Goal: Task Accomplishment & Management: Complete application form

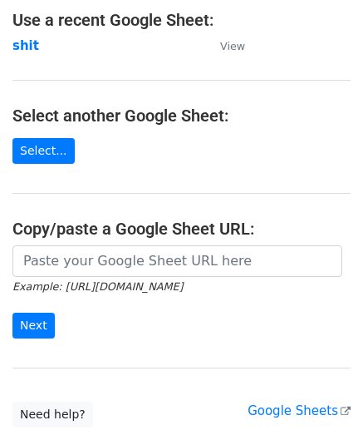
scroll to position [103, 0]
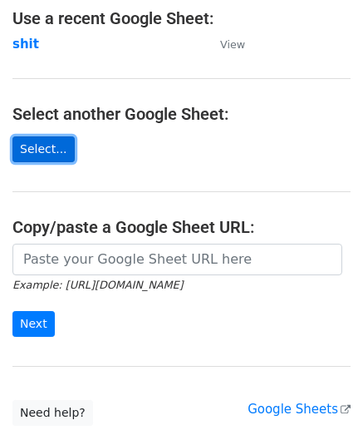
click at [45, 155] on link "Select..." at bounding box center [43, 149] width 62 height 26
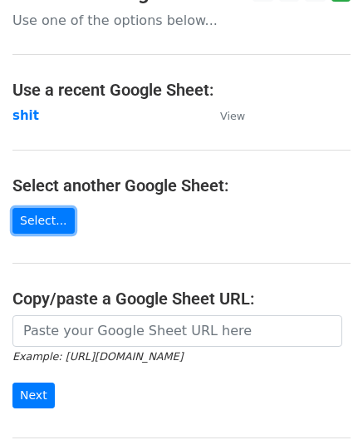
scroll to position [22, 0]
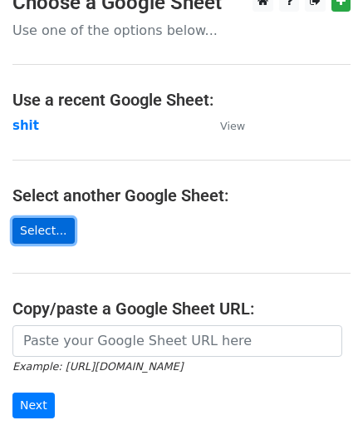
click at [61, 228] on link "Select..." at bounding box center [43, 231] width 62 height 26
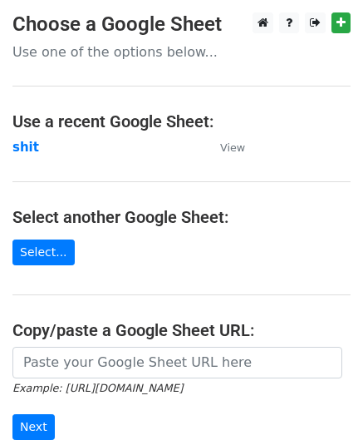
scroll to position [218, 0]
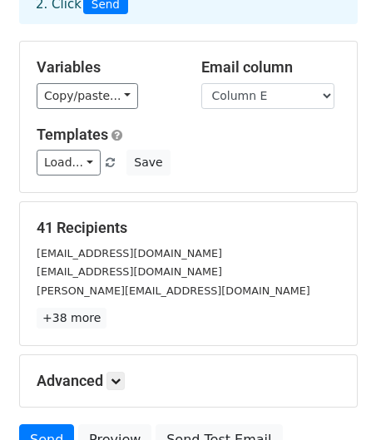
scroll to position [126, 0]
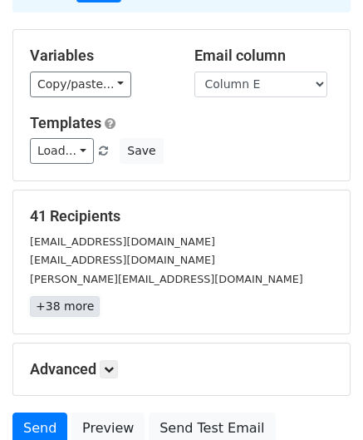
click at [76, 307] on link "+38 more" at bounding box center [65, 306] width 70 height 21
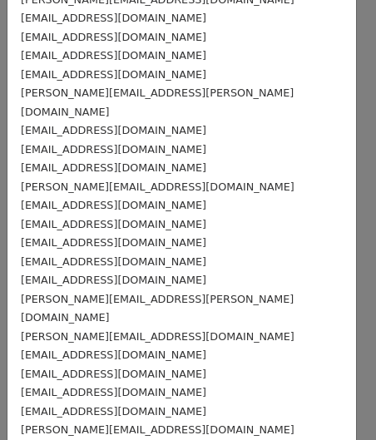
scroll to position [475, 0]
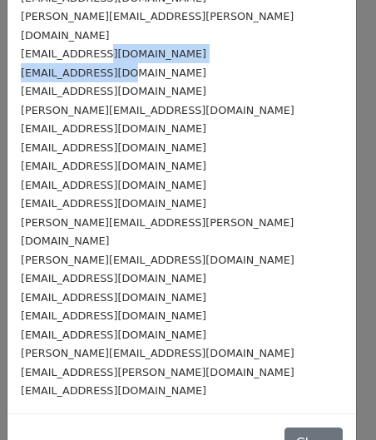
drag, startPoint x: 105, startPoint y: 49, endPoint x: 103, endPoint y: 31, distance: 18.4
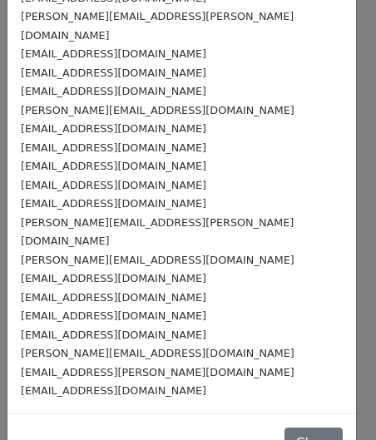
click at [93, 253] on small "[PERSON_NAME][EMAIL_ADDRESS][DOMAIN_NAME]" at bounding box center [157, 259] width 273 height 12
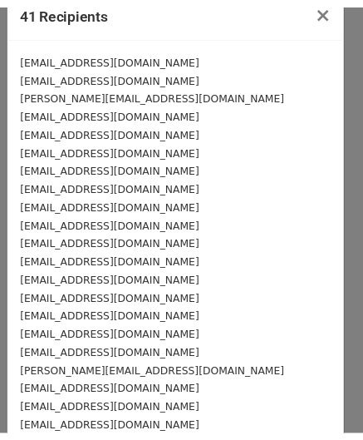
scroll to position [0, 0]
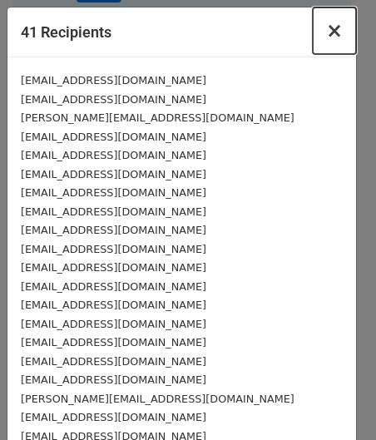
click at [326, 29] on span "×" at bounding box center [334, 30] width 17 height 23
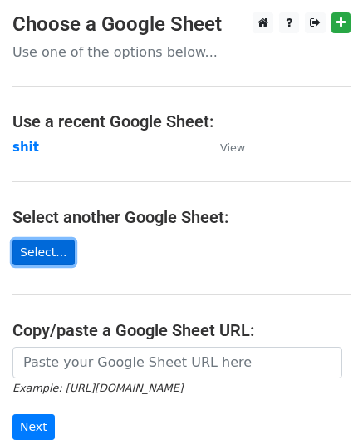
click at [32, 252] on link "Select..." at bounding box center [43, 252] width 62 height 26
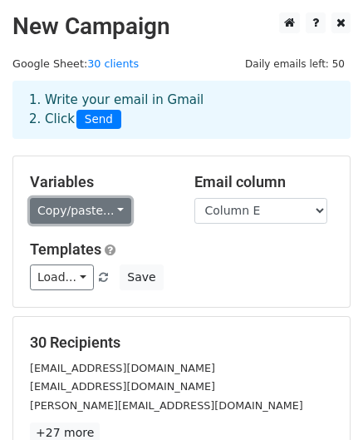
click at [106, 212] on link "Copy/paste..." at bounding box center [80, 211] width 101 height 26
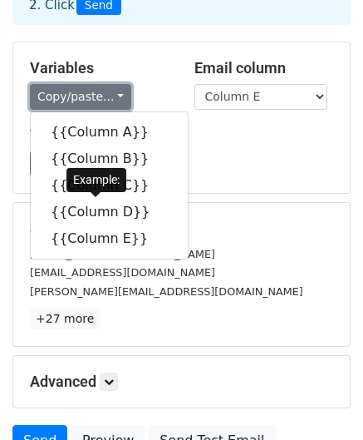
scroll to position [117, 0]
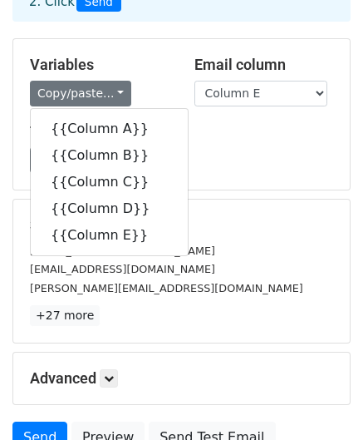
click at [171, 166] on div "Load... No templates saved Save" at bounding box center [181, 160] width 328 height 26
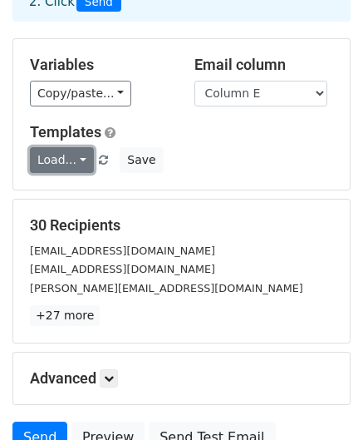
click at [77, 159] on link "Load..." at bounding box center [62, 160] width 64 height 26
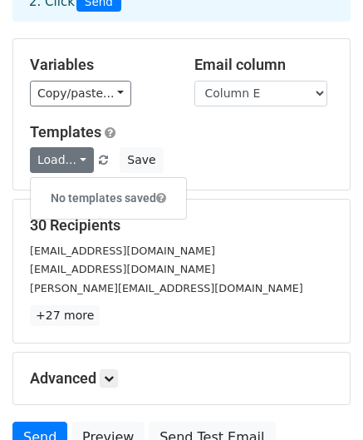
click at [239, 129] on h5 "Templates" at bounding box center [181, 132] width 303 height 18
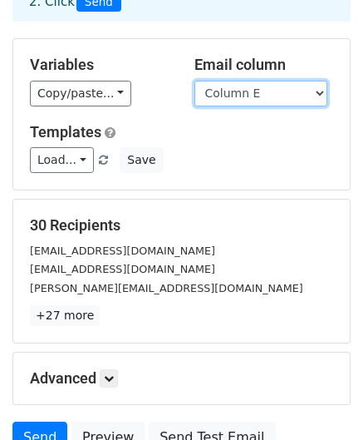
click at [281, 99] on select "Column A Column B Column C Column D Column E" at bounding box center [260, 94] width 133 height 26
click at [170, 110] on div "Variables Copy/paste... {{Column A}} {{Column B}} {{Column C}} {{Column D}} {{C…" at bounding box center [181, 114] width 336 height 150
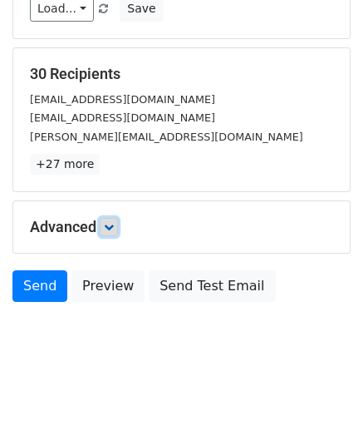
click at [110, 228] on icon at bounding box center [109, 227] width 10 height 10
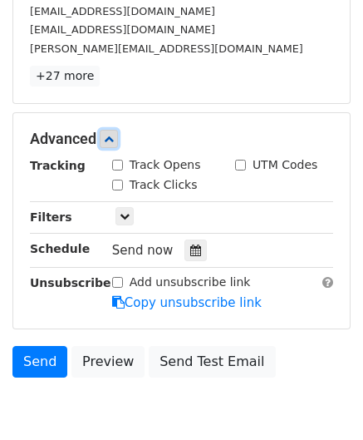
scroll to position [383, 0]
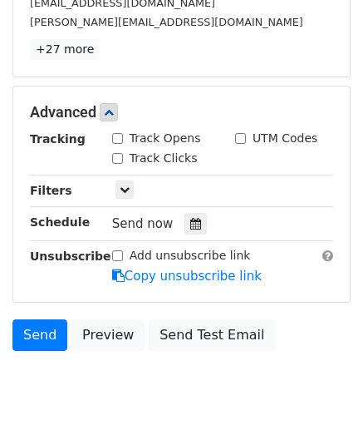
click at [118, 139] on input "Track Opens" at bounding box center [117, 138] width 11 height 11
checkbox input "true"
click at [118, 157] on input "Track Clicks" at bounding box center [117, 158] width 11 height 11
checkbox input "true"
click at [128, 189] on icon at bounding box center [125, 189] width 10 height 10
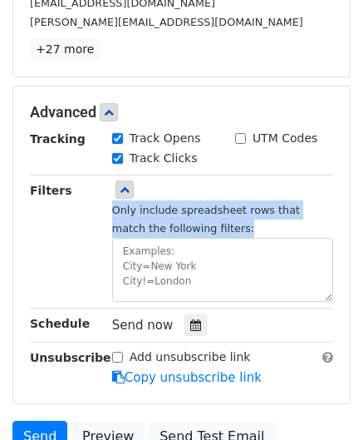
drag, startPoint x: 111, startPoint y: 199, endPoint x: 254, endPoint y: 227, distance: 146.3
click at [254, 227] on div "Only include spreadsheet rows that match the following filters:" at bounding box center [223, 241] width 246 height 120
click at [254, 227] on div "Only include spreadsheet rows that match the following filters:" at bounding box center [222, 250] width 221 height 101
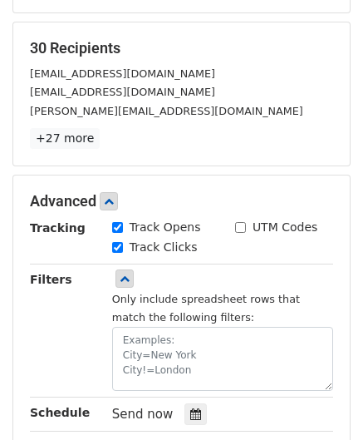
scroll to position [295, 0]
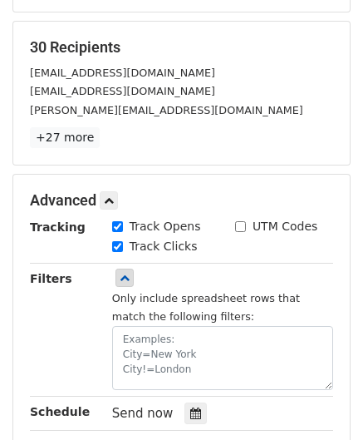
click at [118, 223] on input "Track Opens" at bounding box center [117, 226] width 11 height 11
checkbox input "false"
click at [117, 242] on input "Track Clicks" at bounding box center [117, 246] width 11 height 11
checkbox input "false"
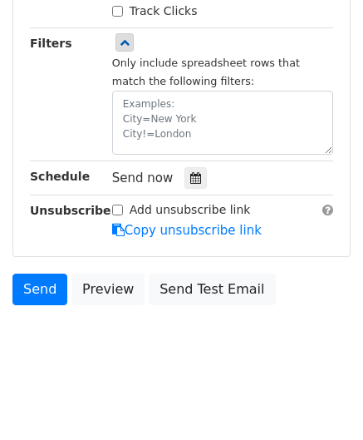
scroll to position [532, 0]
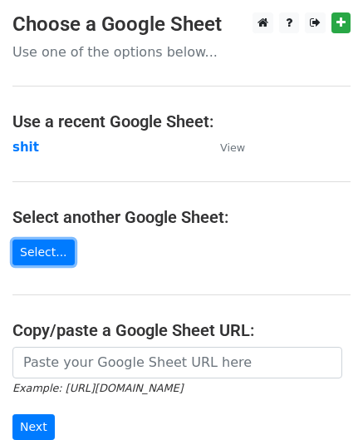
click at [47, 242] on link "Select..." at bounding box center [43, 252] width 62 height 26
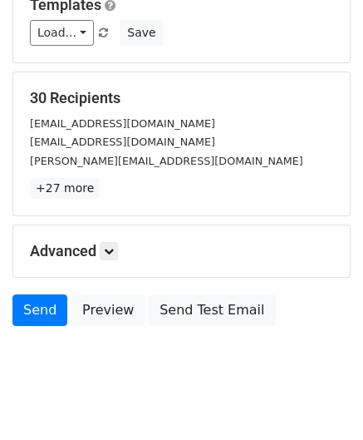
scroll to position [268, 0]
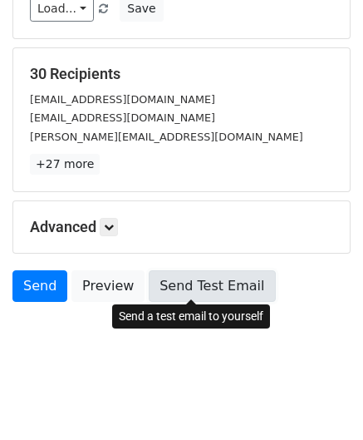
click at [160, 280] on link "Send Test Email" at bounding box center [212, 286] width 126 height 32
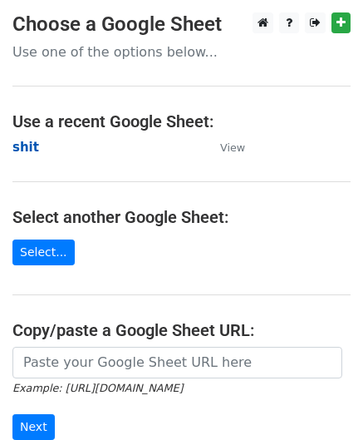
click at [16, 148] on strong "shit" at bounding box center [25, 147] width 27 height 15
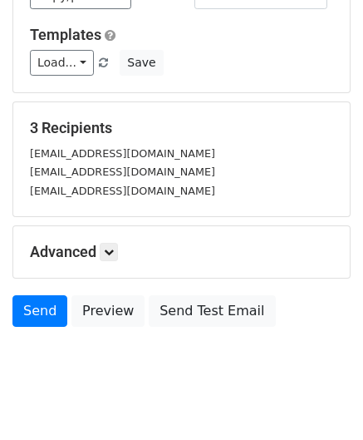
scroll to position [218, 0]
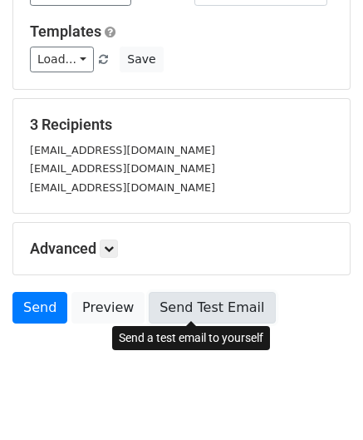
click at [149, 307] on link "Send Test Email" at bounding box center [212, 308] width 126 height 32
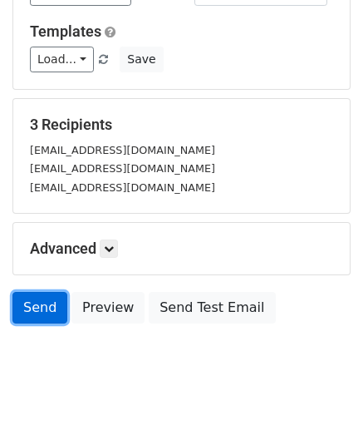
click at [37, 312] on link "Send" at bounding box center [39, 308] width 55 height 32
click at [38, 311] on link "Send" at bounding box center [39, 308] width 55 height 32
click at [33, 307] on link "Send" at bounding box center [39, 308] width 55 height 32
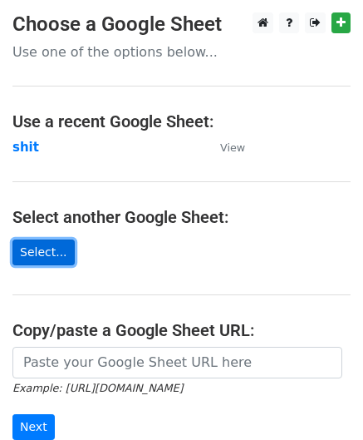
click at [34, 243] on link "Select..." at bounding box center [43, 252] width 62 height 26
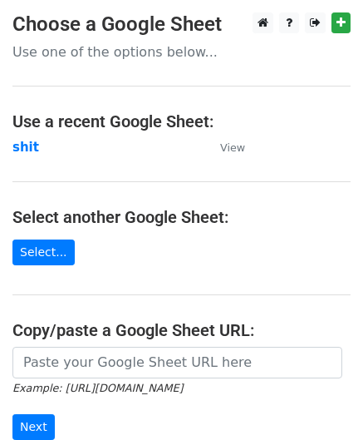
scroll to position [51, 0]
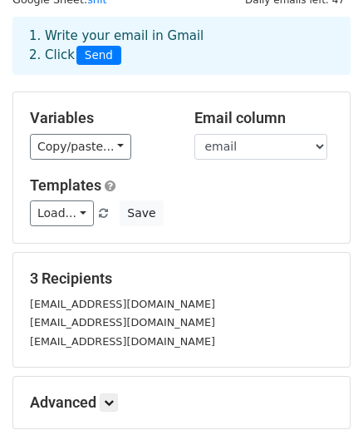
scroll to position [63, 0]
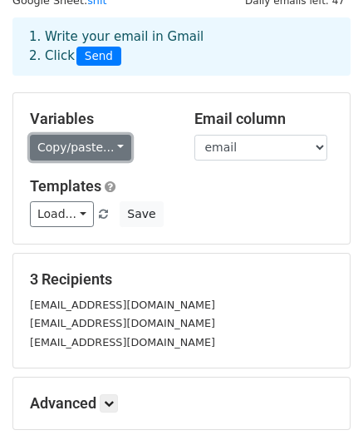
click at [92, 146] on link "Copy/paste..." at bounding box center [80, 148] width 101 height 26
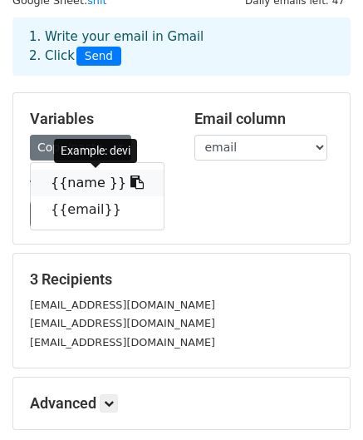
click at [69, 179] on link "{{name }}" at bounding box center [97, 182] width 133 height 27
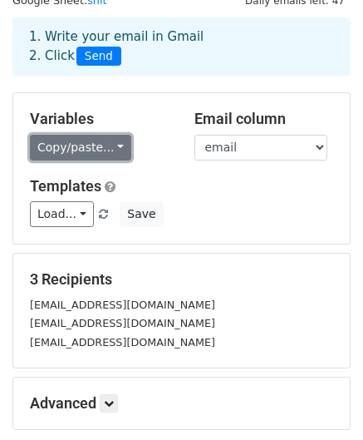
click at [100, 145] on link "Copy/paste..." at bounding box center [80, 148] width 101 height 26
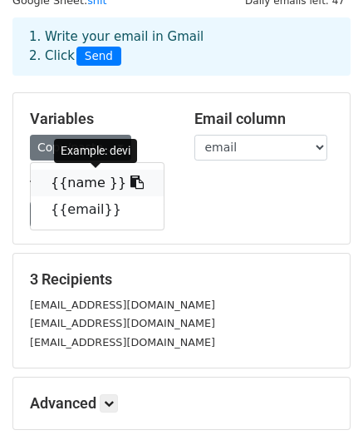
click at [130, 180] on icon at bounding box center [136, 181] width 13 height 13
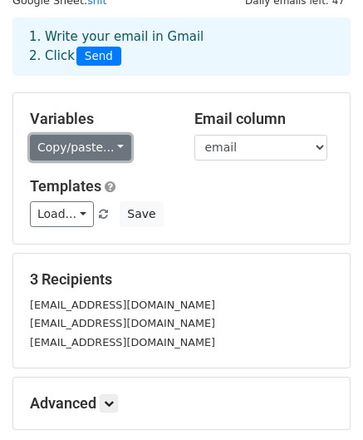
click at [100, 143] on link "Copy/paste..." at bounding box center [80, 148] width 101 height 26
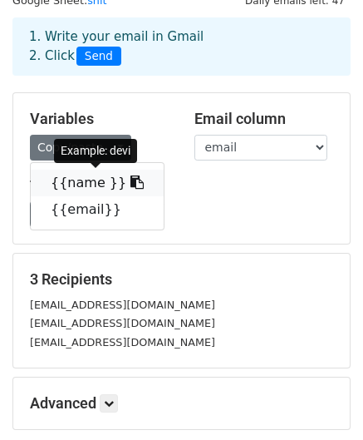
click at [78, 185] on link "{{name }}" at bounding box center [97, 182] width 133 height 27
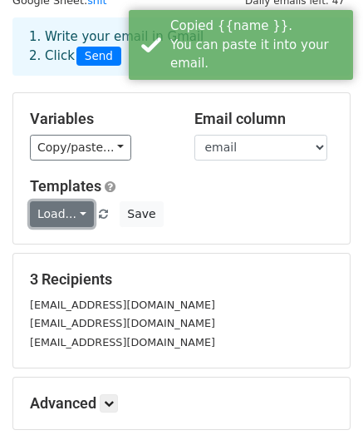
click at [72, 214] on link "Load..." at bounding box center [62, 214] width 64 height 26
click at [207, 217] on div "Load... No templates saved Save" at bounding box center [181, 214] width 328 height 26
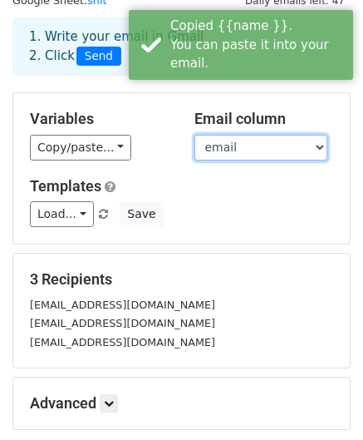
click at [249, 138] on select "name email" at bounding box center [260, 148] width 133 height 26
click at [194, 135] on select "name email" at bounding box center [260, 148] width 133 height 26
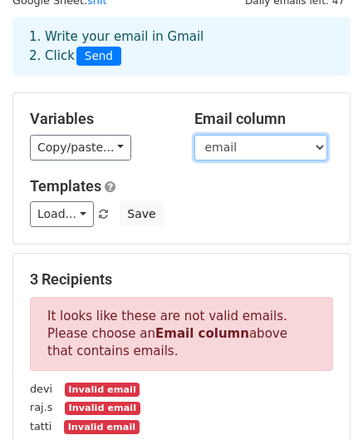
click at [242, 138] on select "name email" at bounding box center [260, 148] width 133 height 26
select select "email"
click at [194, 135] on select "name email" at bounding box center [260, 148] width 133 height 26
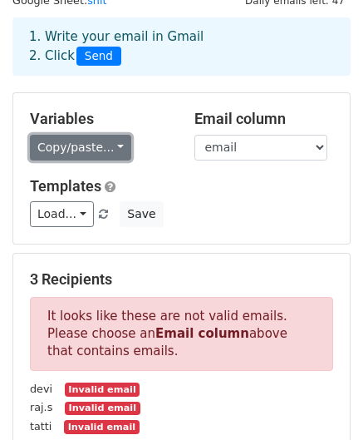
click at [113, 148] on link "Copy/paste..." at bounding box center [80, 148] width 101 height 26
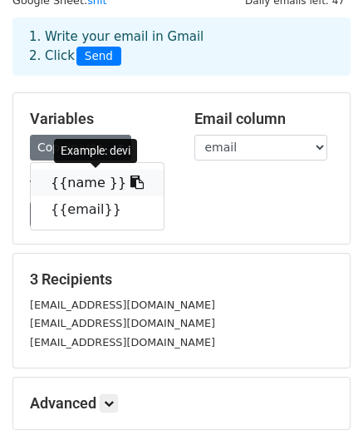
click at [76, 184] on link "{{name }}" at bounding box center [97, 182] width 133 height 27
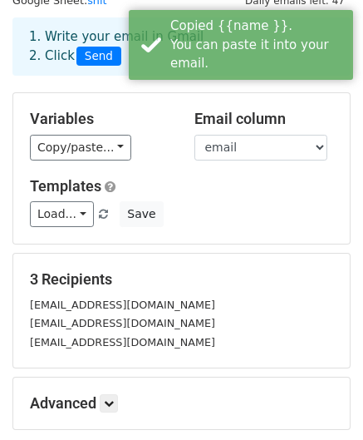
scroll to position [239, 0]
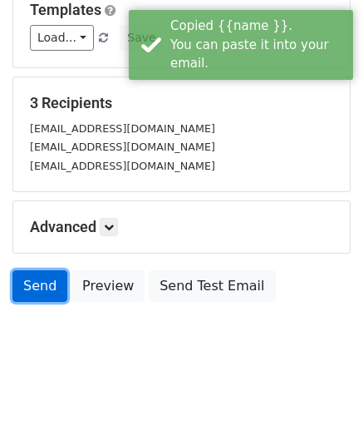
click at [37, 287] on link "Send" at bounding box center [39, 286] width 55 height 32
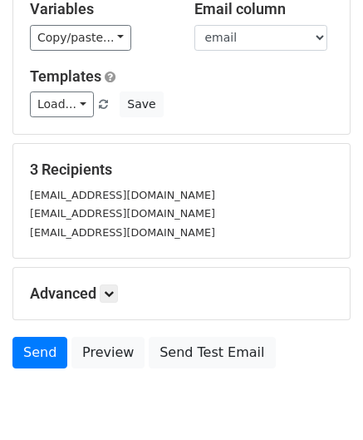
scroll to position [0, 0]
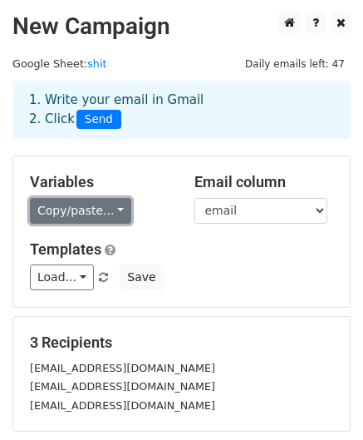
click at [105, 209] on link "Copy/paste..." at bounding box center [80, 211] width 101 height 26
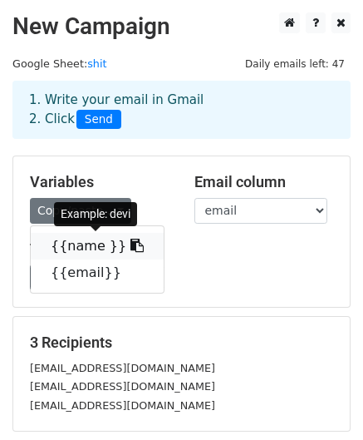
click at [85, 243] on link "{{name }}" at bounding box center [97, 246] width 133 height 27
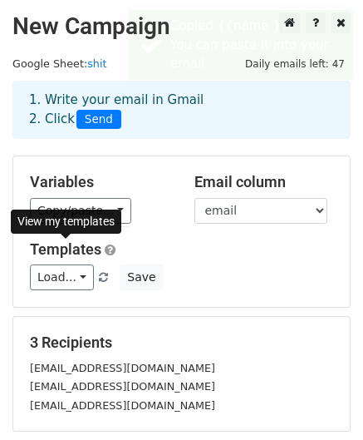
click at [85, 243] on link "Templates" at bounding box center [65, 248] width 71 height 17
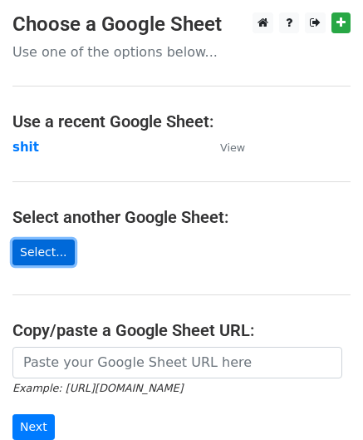
click at [47, 256] on link "Select..." at bounding box center [43, 252] width 62 height 26
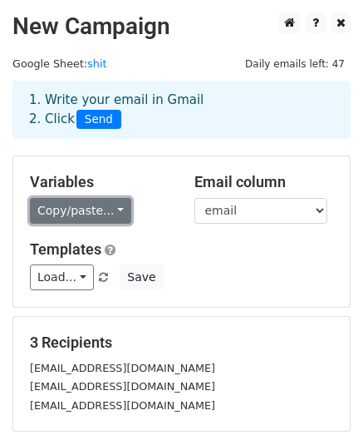
click at [98, 207] on link "Copy/paste..." at bounding box center [80, 211] width 101 height 26
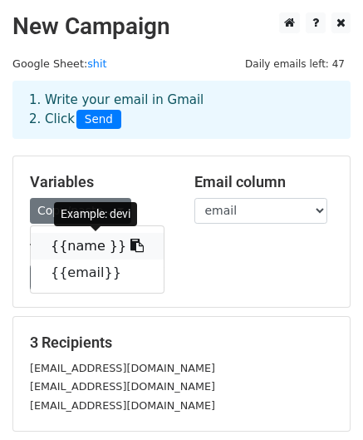
click at [75, 243] on link "{{name }}" at bounding box center [97, 246] width 133 height 27
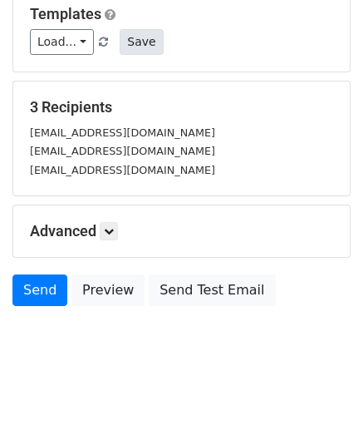
scroll to position [239, 0]
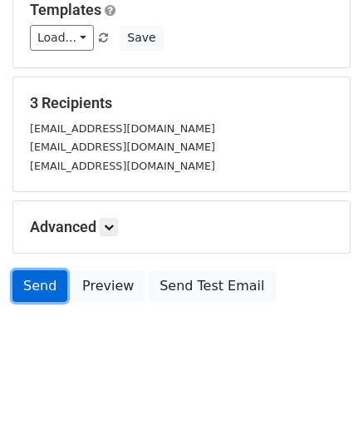
click at [29, 272] on link "Send" at bounding box center [39, 286] width 55 height 32
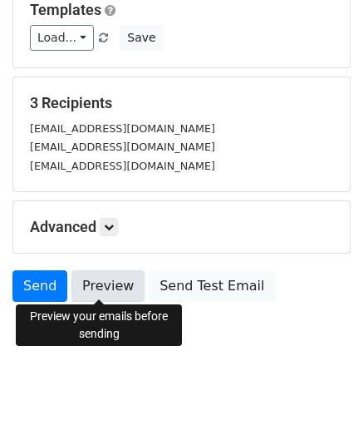
click at [85, 290] on link "Preview" at bounding box center [107, 286] width 73 height 32
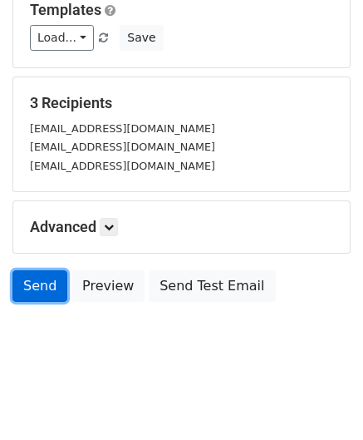
click at [28, 271] on link "Send" at bounding box center [39, 286] width 55 height 32
click at [38, 281] on link "Send" at bounding box center [39, 286] width 55 height 32
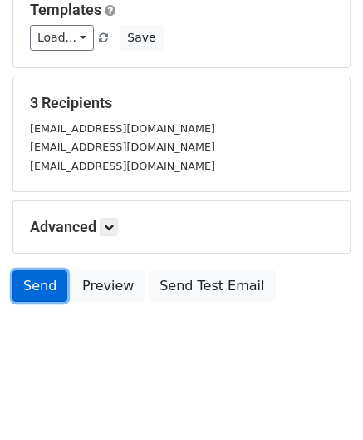
click at [38, 281] on link "Send" at bounding box center [39, 286] width 55 height 32
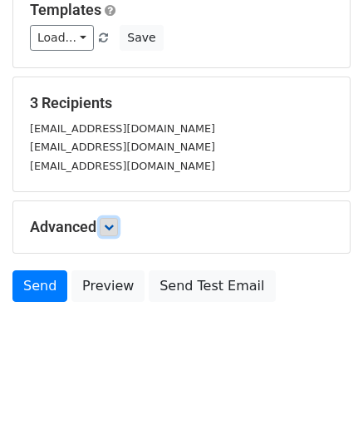
click at [108, 226] on icon at bounding box center [109, 227] width 10 height 10
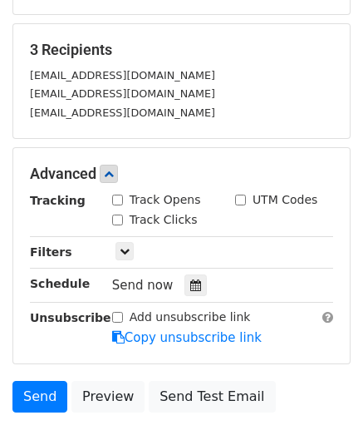
scroll to position [401, 0]
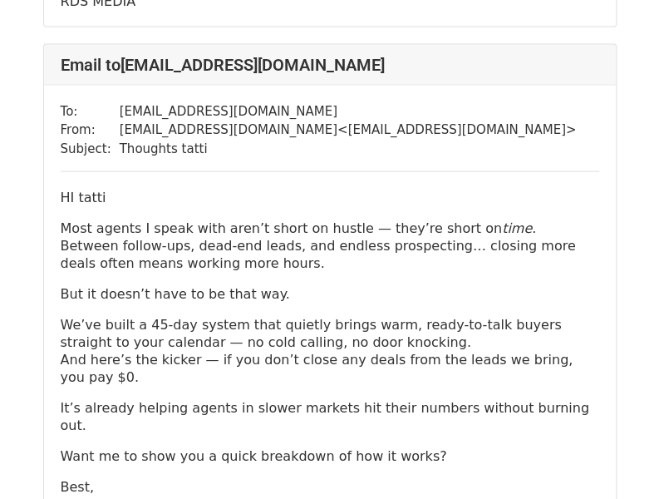
scroll to position [1206, 0]
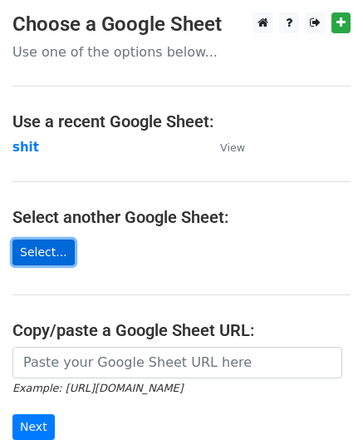
click at [36, 244] on link "Select..." at bounding box center [43, 252] width 62 height 26
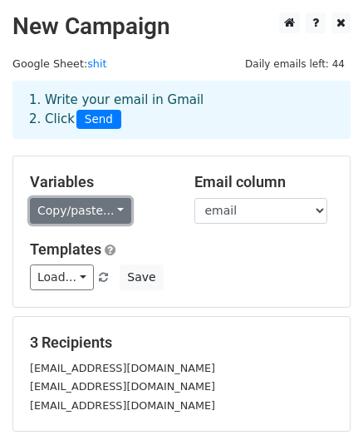
click at [106, 210] on link "Copy/paste..." at bounding box center [80, 211] width 101 height 26
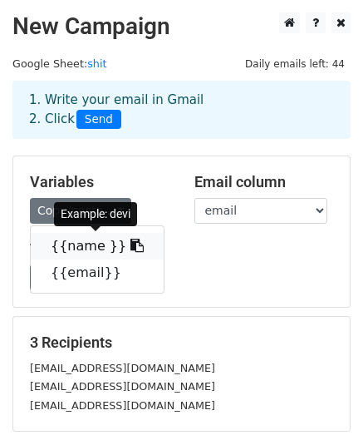
click at [93, 248] on link "{{name }}" at bounding box center [97, 246] width 133 height 27
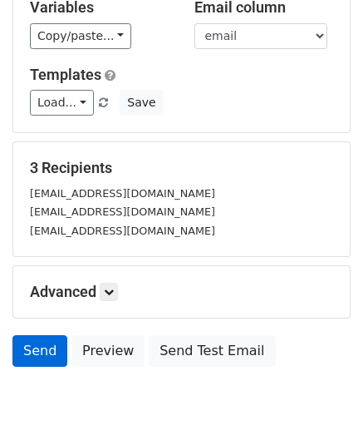
scroll to position [184, 0]
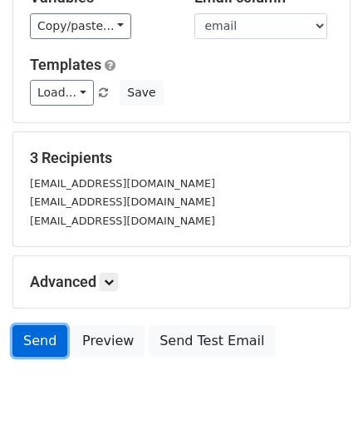
click at [42, 331] on link "Send" at bounding box center [39, 341] width 55 height 32
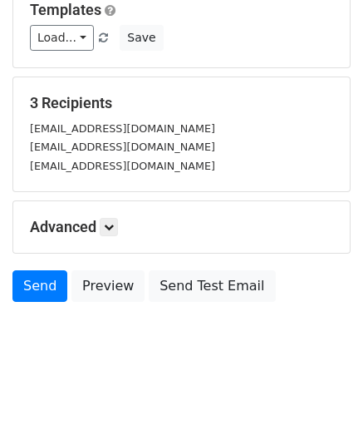
scroll to position [0, 0]
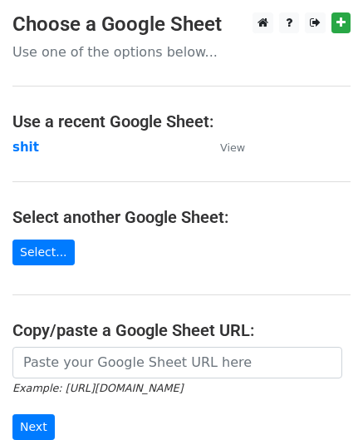
click at [155, 56] on p "Use one of the options below..." at bounding box center [181, 51] width 338 height 17
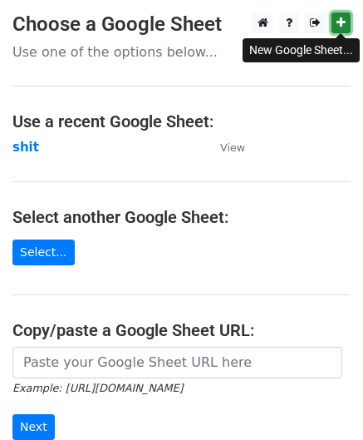
click at [344, 26] on icon at bounding box center [340, 23] width 9 height 12
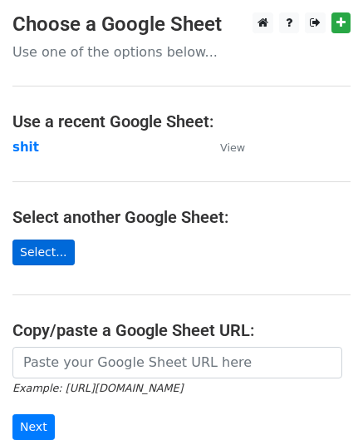
drag, startPoint x: 32, startPoint y: 270, endPoint x: 43, endPoint y: 257, distance: 17.1
click at [43, 257] on main "Choose a Google Sheet Use one of the options below... Use a recent Google Sheet…" at bounding box center [181, 270] width 363 height 516
click at [43, 257] on link "Select..." at bounding box center [43, 252] width 62 height 26
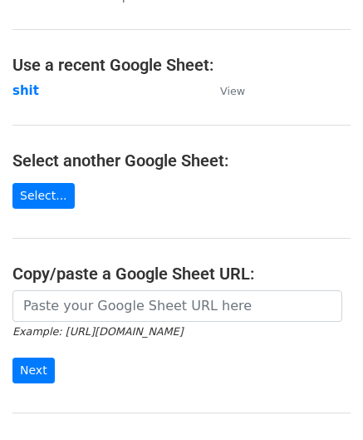
scroll to position [60, 0]
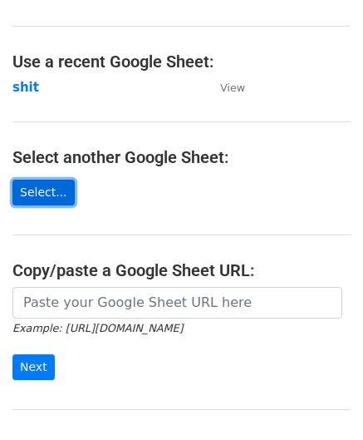
click at [52, 194] on link "Select..." at bounding box center [43, 192] width 62 height 26
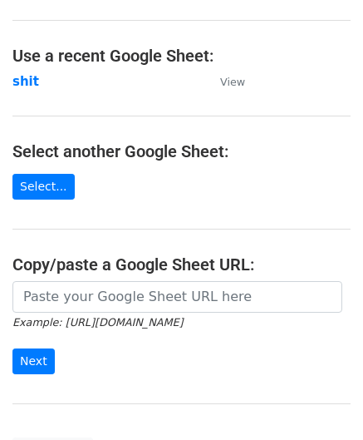
scroll to position [66, 0]
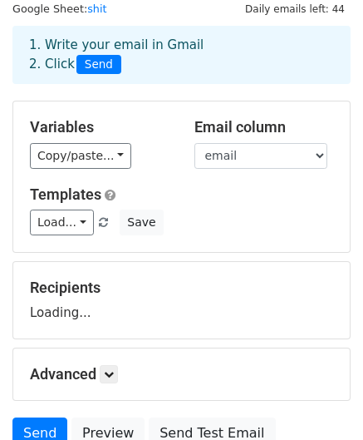
scroll to position [87, 0]
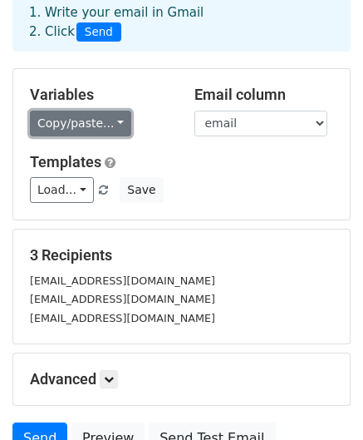
click at [81, 129] on link "Copy/paste..." at bounding box center [80, 124] width 101 height 26
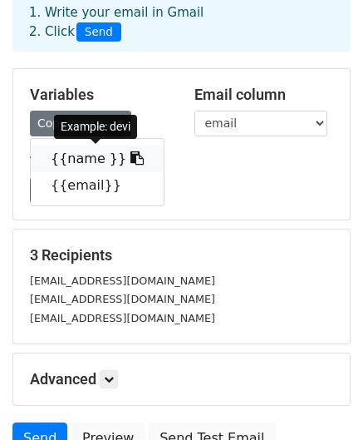
click at [71, 170] on link "{{name }}" at bounding box center [97, 158] width 133 height 27
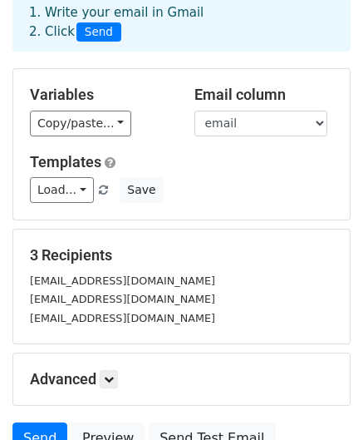
scroll to position [239, 0]
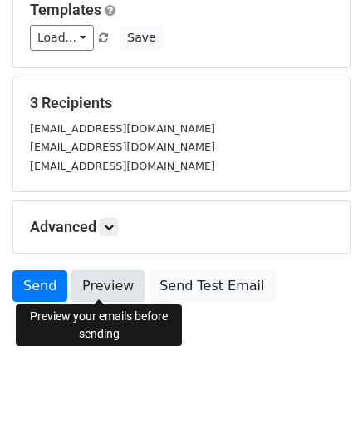
click at [76, 283] on link "Preview" at bounding box center [107, 286] width 73 height 32
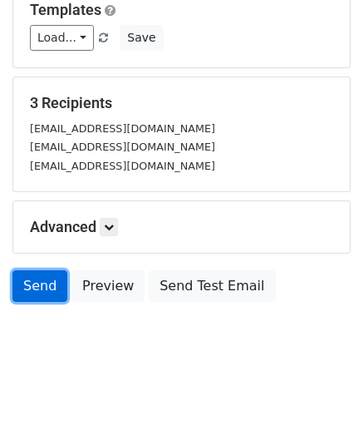
click at [27, 278] on link "Send" at bounding box center [39, 286] width 55 height 32
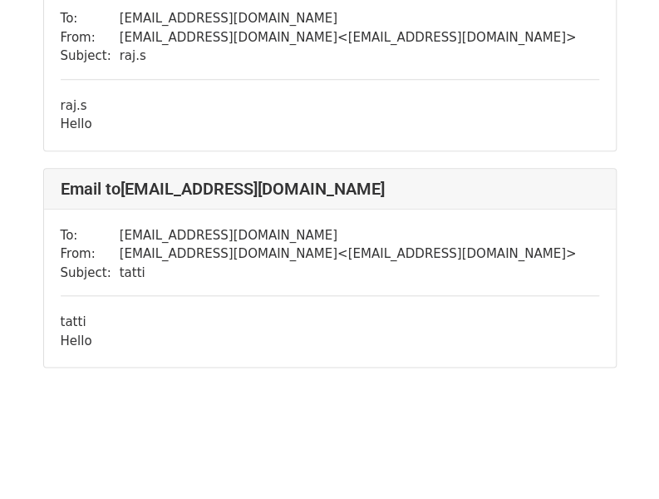
scroll to position [385, 0]
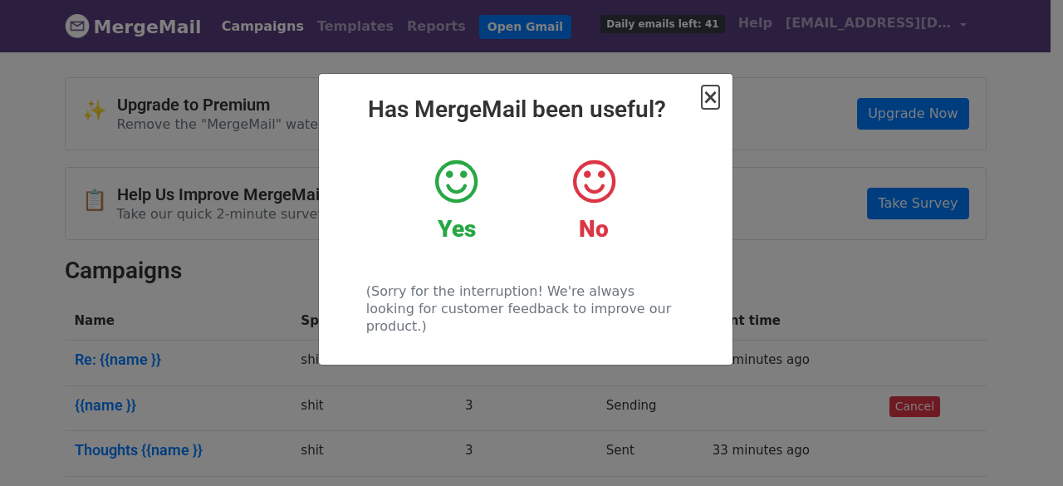
click at [711, 101] on span "×" at bounding box center [710, 97] width 17 height 23
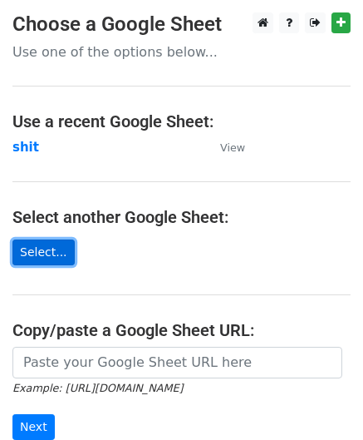
click at [48, 247] on link "Select..." at bounding box center [43, 252] width 62 height 26
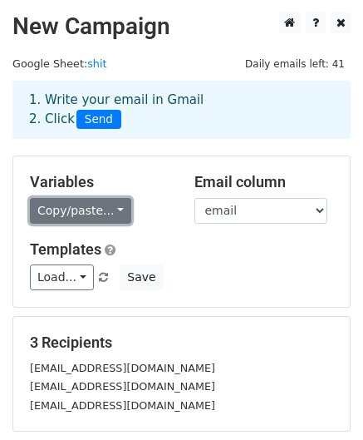
click at [101, 207] on link "Copy/paste..." at bounding box center [80, 211] width 101 height 26
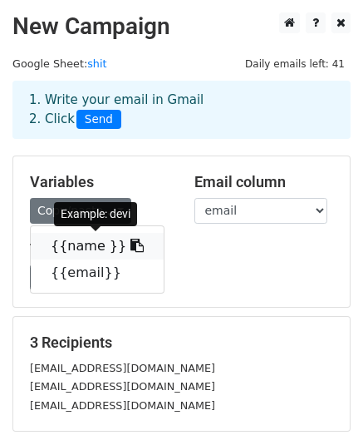
click at [78, 242] on link "{{name }}" at bounding box center [97, 246] width 133 height 27
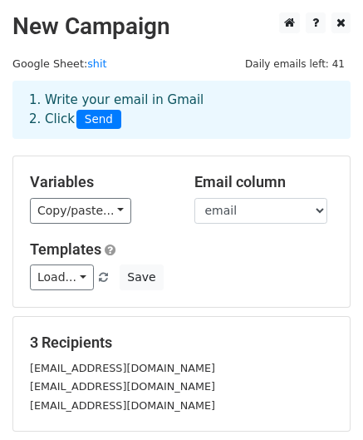
scroll to position [239, 0]
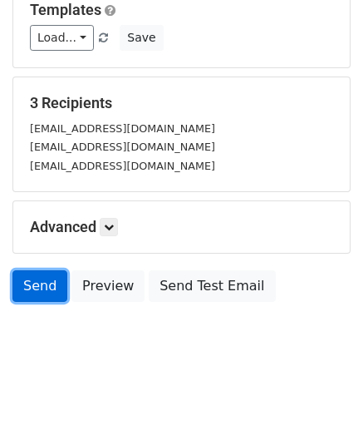
click at [40, 287] on link "Send" at bounding box center [39, 286] width 55 height 32
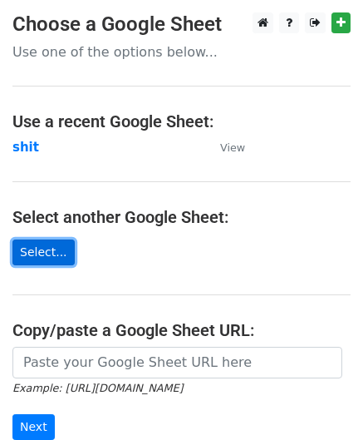
click at [60, 258] on link "Select..." at bounding box center [43, 252] width 62 height 26
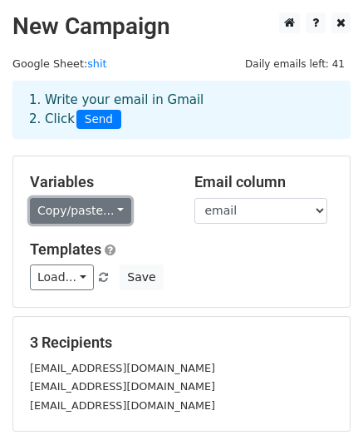
click at [111, 202] on link "Copy/paste..." at bounding box center [80, 211] width 101 height 26
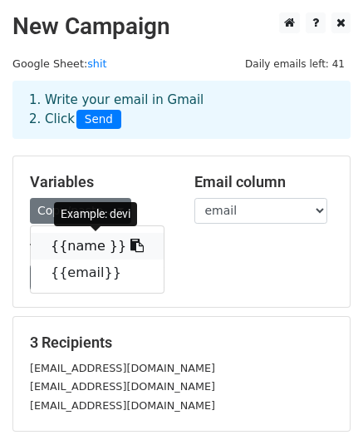
click at [71, 242] on link "{{name }}" at bounding box center [97, 246] width 133 height 27
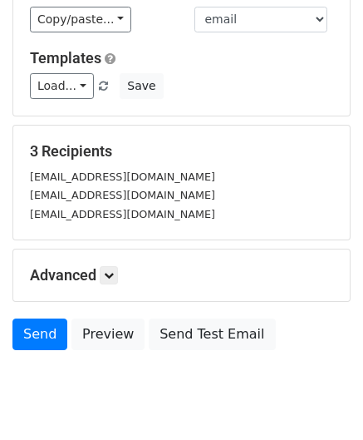
scroll to position [239, 0]
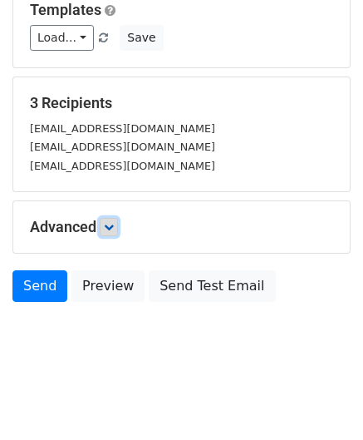
click at [111, 228] on icon at bounding box center [109, 227] width 10 height 10
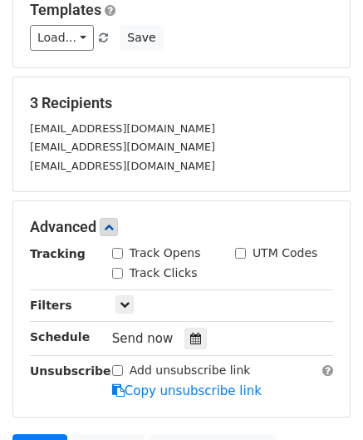
drag, startPoint x: 120, startPoint y: 253, endPoint x: 115, endPoint y: 271, distance: 18.7
click at [115, 271] on div "Track Opens UTM Codes Track Clicks" at bounding box center [223, 263] width 246 height 39
click at [115, 271] on input "Track Clicks" at bounding box center [117, 273] width 11 height 11
checkbox input "true"
click at [118, 244] on div "Track Opens" at bounding box center [156, 252] width 89 height 17
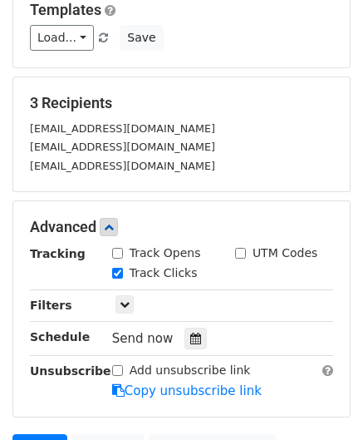
click at [116, 253] on input "Track Opens" at bounding box center [117, 253] width 11 height 11
checkbox input "true"
click at [121, 301] on icon at bounding box center [125, 304] width 10 height 10
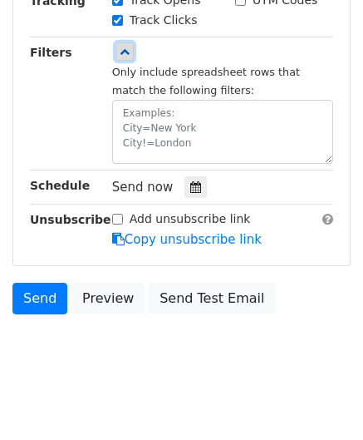
scroll to position [503, 0]
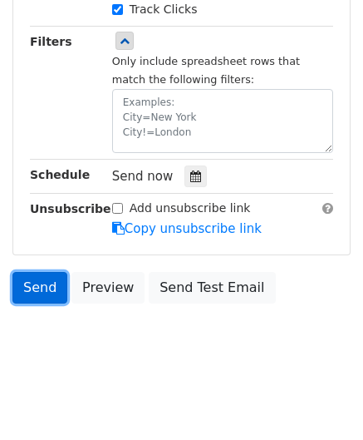
click at [39, 292] on link "Send" at bounding box center [39, 288] width 55 height 32
click at [38, 296] on link "Send" at bounding box center [39, 288] width 55 height 32
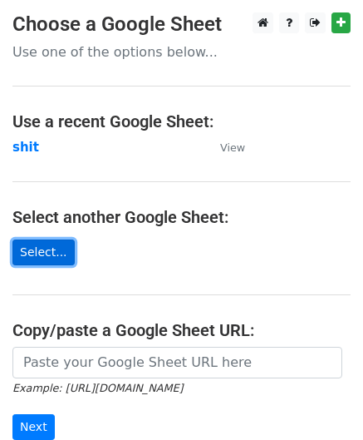
click at [22, 252] on link "Select..." at bounding box center [43, 252] width 62 height 26
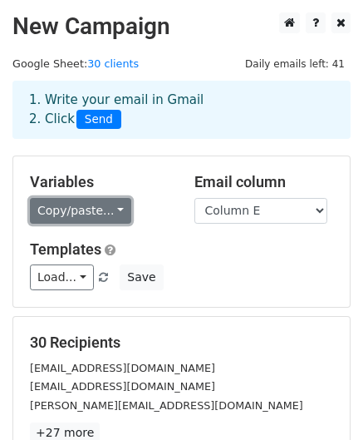
click at [108, 203] on link "Copy/paste..." at bounding box center [80, 211] width 101 height 26
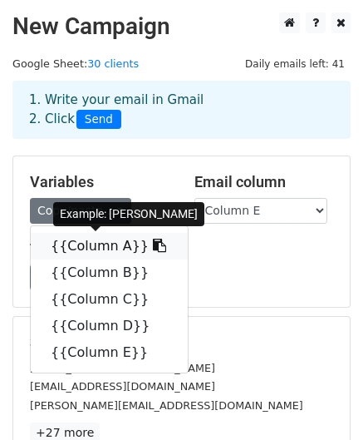
click at [106, 248] on link "{{Column A}}" at bounding box center [109, 246] width 157 height 27
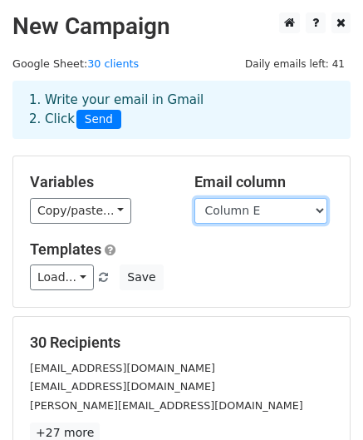
click at [273, 209] on select "Column A Column B Column C Column D Column E" at bounding box center [260, 211] width 133 height 26
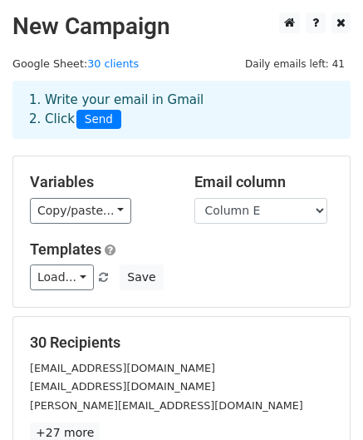
click at [179, 197] on div "Variables Copy/paste... {{Column A}} {{Column B}} {{Column C}} {{Column D}} {{C…" at bounding box center [99, 198] width 165 height 51
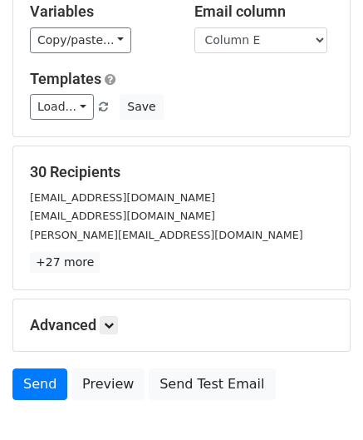
scroll to position [175, 0]
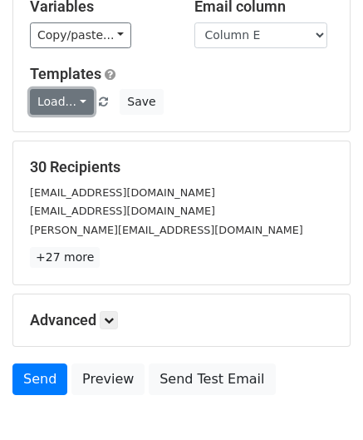
click at [81, 101] on link "Load..." at bounding box center [62, 102] width 64 height 26
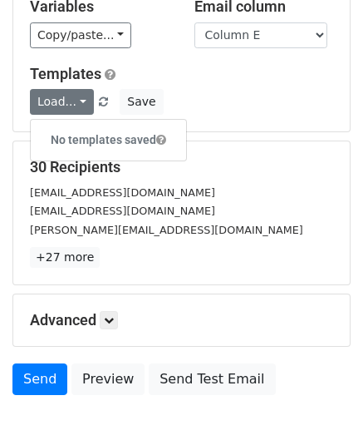
click at [216, 110] on div "Load... No templates saved Save" at bounding box center [181, 102] width 328 height 26
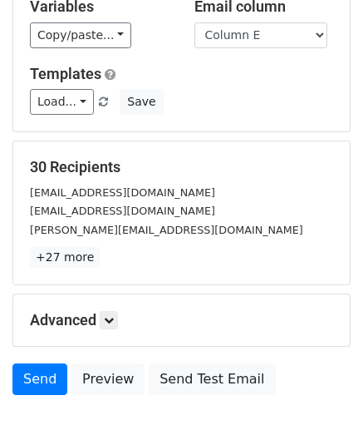
scroll to position [268, 0]
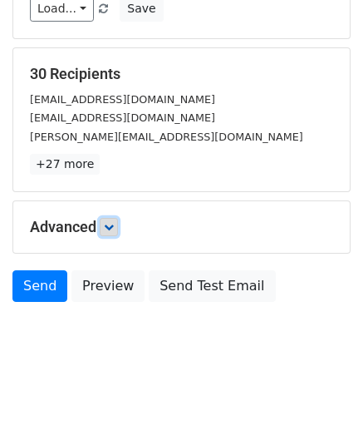
click at [106, 219] on link at bounding box center [109, 227] width 18 height 18
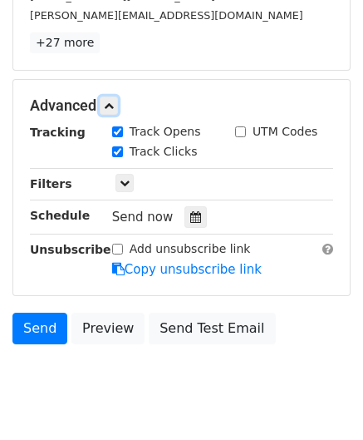
scroll to position [391, 0]
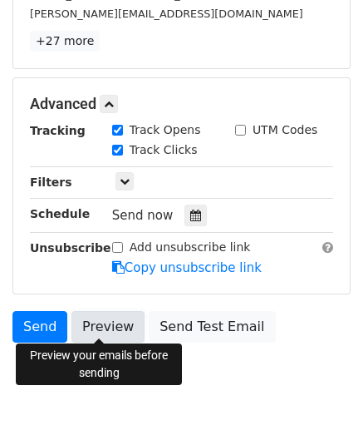
click at [83, 317] on link "Preview" at bounding box center [107, 327] width 73 height 32
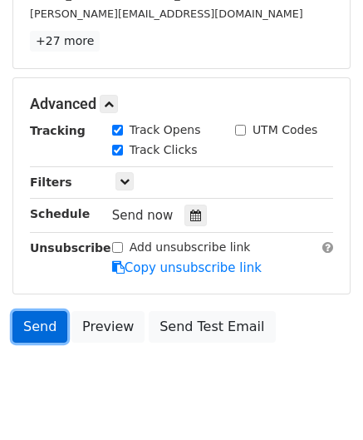
click at [50, 318] on link "Send" at bounding box center [39, 327] width 55 height 32
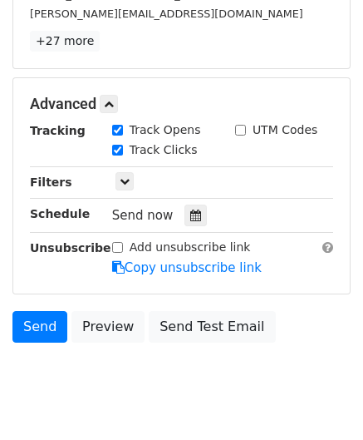
click at [114, 145] on input "Track Clicks" at bounding box center [117, 150] width 11 height 11
checkbox input "false"
click at [115, 132] on input "Track Opens" at bounding box center [117, 130] width 11 height 11
checkbox input "false"
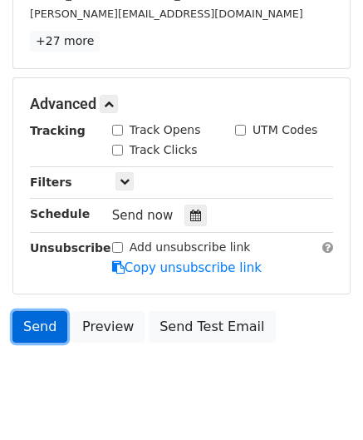
click at [38, 320] on link "Send" at bounding box center [39, 327] width 55 height 32
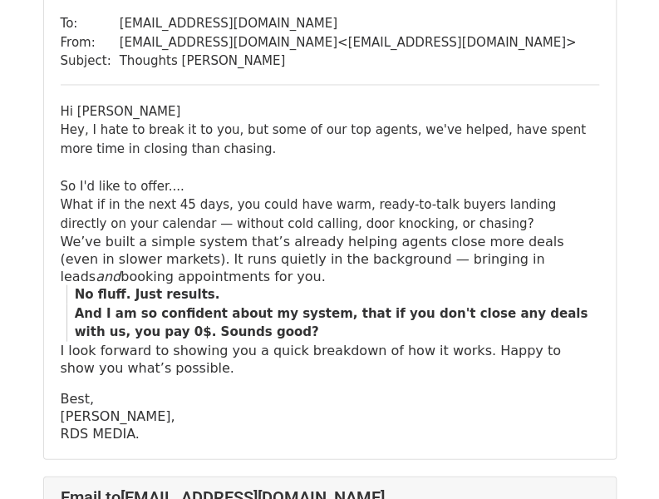
scroll to position [4841, 0]
